Goal: Information Seeking & Learning: Find contact information

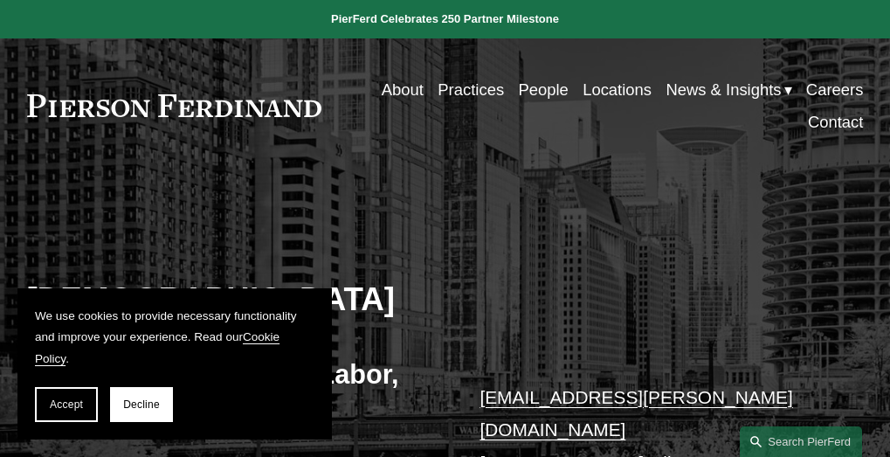
click at [544, 104] on link "People" at bounding box center [543, 89] width 50 height 32
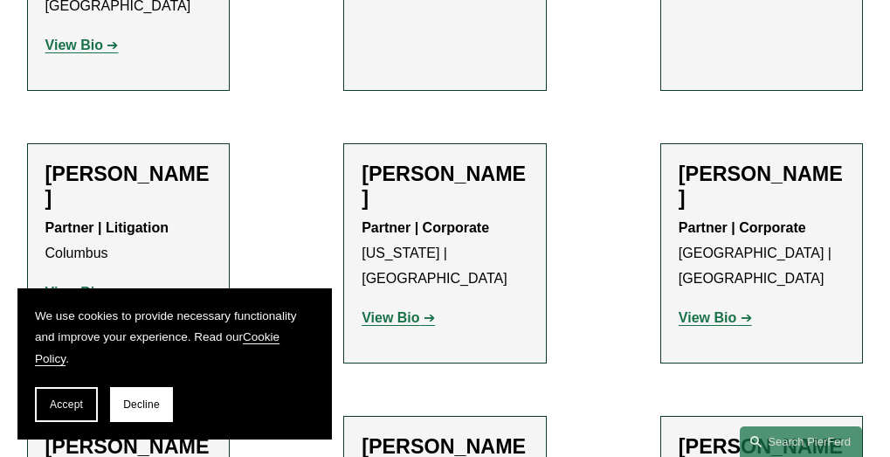
scroll to position [5154, 0]
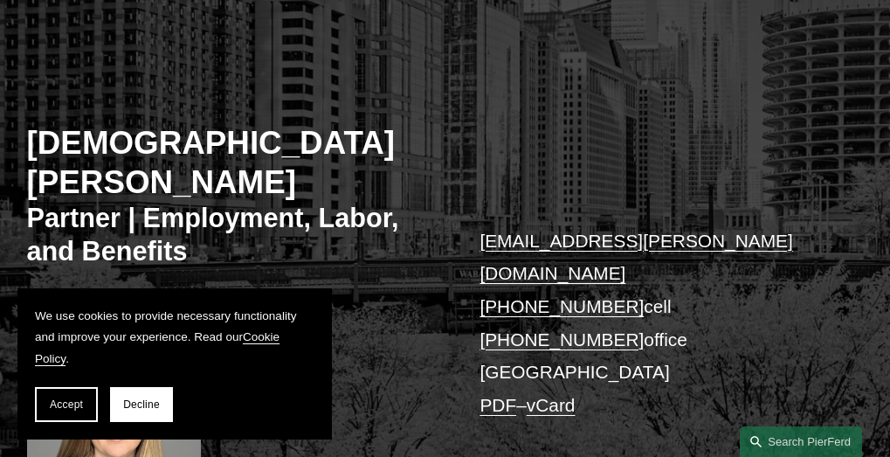
scroll to position [437, 0]
